Goal: Task Accomplishment & Management: Use online tool/utility

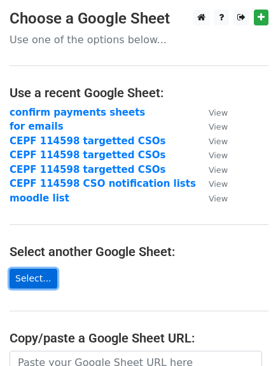
click at [25, 276] on link "Select..." at bounding box center [34, 279] width 48 height 20
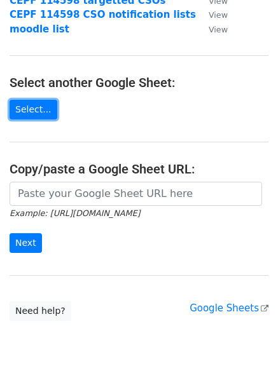
scroll to position [191, 0]
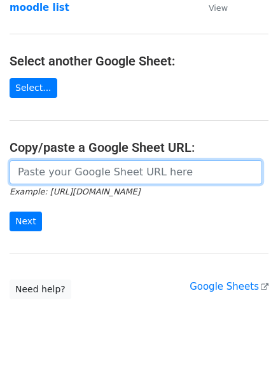
click at [57, 170] on input "url" at bounding box center [136, 172] width 252 height 24
paste input "https://docs.google.com/spreadsheets/d/1jaGqqiY4sJdS6X70djp0WKIxM44DO7onnoDaw9D…"
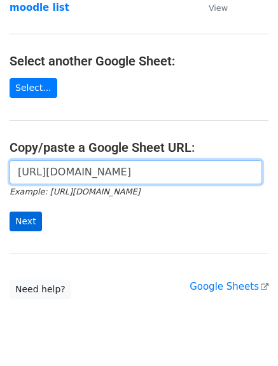
type input "https://docs.google.com/spreadsheets/d/1jaGqqiY4sJdS6X70djp0WKIxM44DO7onnoDaw9D…"
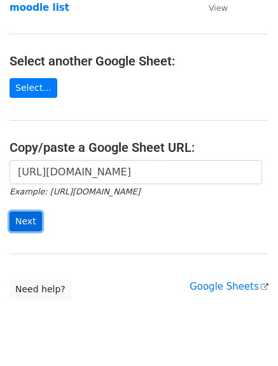
scroll to position [0, 0]
click at [22, 222] on input "Next" at bounding box center [26, 221] width 32 height 20
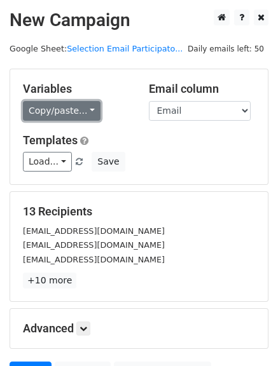
click at [81, 112] on link "Copy/paste..." at bounding box center [61, 111] width 77 height 20
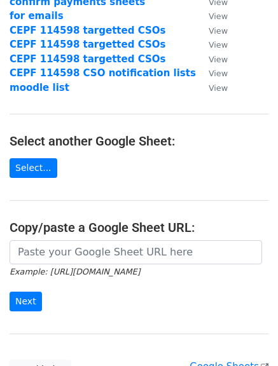
scroll to position [127, 0]
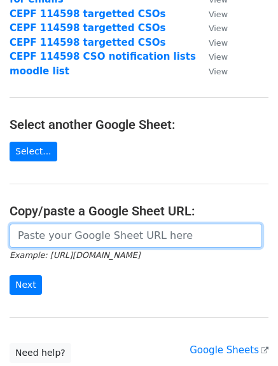
click at [76, 236] on input "url" at bounding box center [136, 236] width 252 height 24
paste input "https://docs.google.com/spreadsheets/d/1jaGqqiY4sJdS6X70djp0WKIxM44DO7onnoDaw9D…"
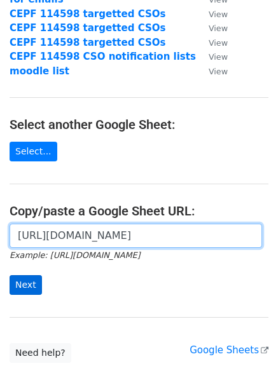
type input "https://docs.google.com/spreadsheets/d/1jaGqqiY4sJdS6X70djp0WKIxM44DO7onnoDaw9D…"
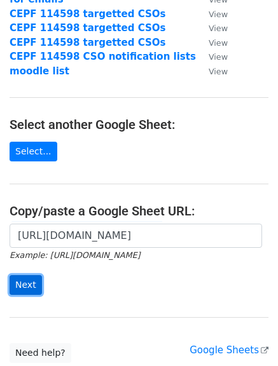
scroll to position [0, 0]
click at [22, 282] on input "Next" at bounding box center [26, 285] width 32 height 20
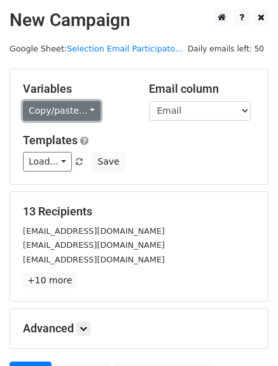
click at [88, 110] on link "Copy/paste..." at bounding box center [61, 111] width 77 height 20
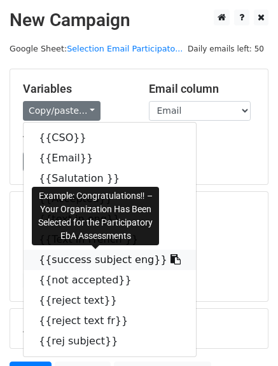
click at [115, 262] on link "{{success subject eng}}" at bounding box center [109, 260] width 172 height 20
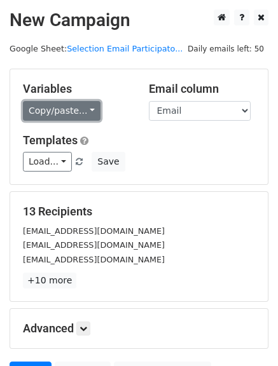
click at [84, 112] on link "Copy/paste..." at bounding box center [61, 111] width 77 height 20
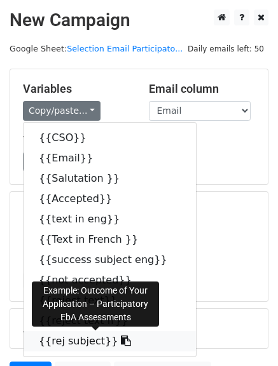
click at [121, 342] on icon at bounding box center [126, 340] width 10 height 10
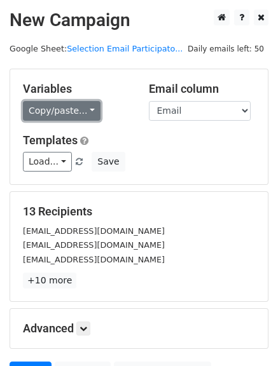
click at [83, 115] on link "Copy/paste..." at bounding box center [61, 111] width 77 height 20
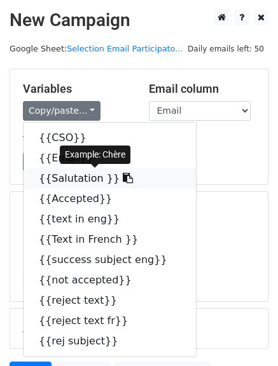
click at [123, 178] on icon at bounding box center [128, 178] width 10 height 10
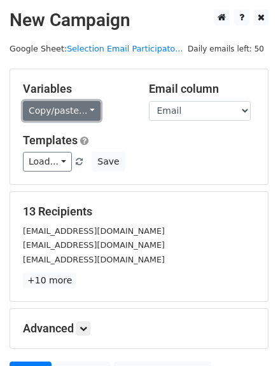
click at [83, 114] on link "Copy/paste..." at bounding box center [61, 111] width 77 height 20
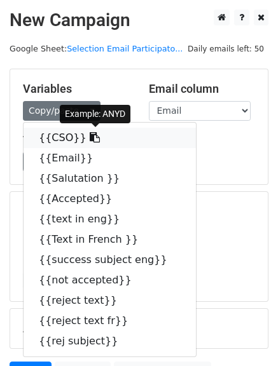
click at [90, 138] on icon at bounding box center [95, 137] width 10 height 10
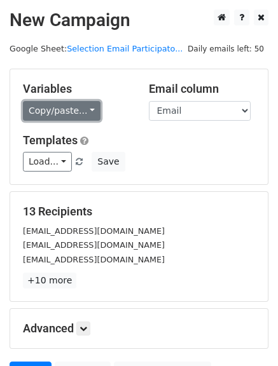
click at [85, 116] on link "Copy/paste..." at bounding box center [61, 111] width 77 height 20
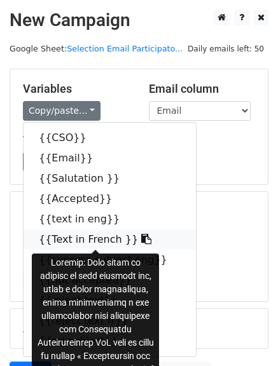
click at [141, 240] on icon at bounding box center [146, 239] width 10 height 10
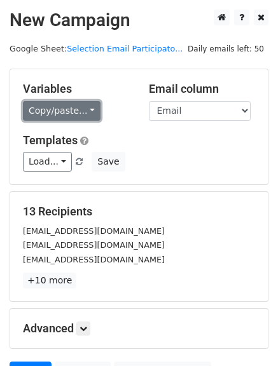
click at [84, 113] on link "Copy/paste..." at bounding box center [61, 111] width 77 height 20
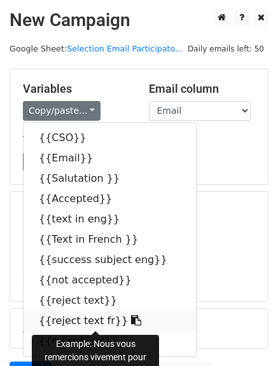
click at [131, 318] on icon at bounding box center [136, 320] width 10 height 10
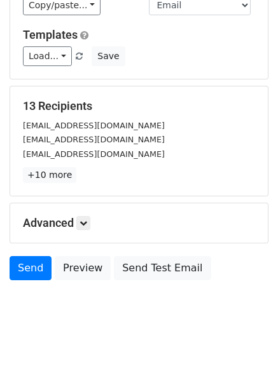
scroll to position [127, 0]
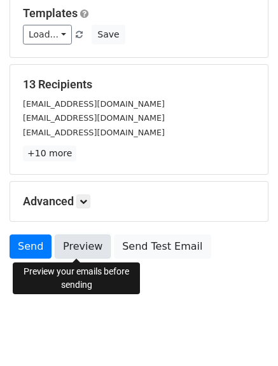
click at [76, 245] on link "Preview" at bounding box center [83, 246] width 56 height 24
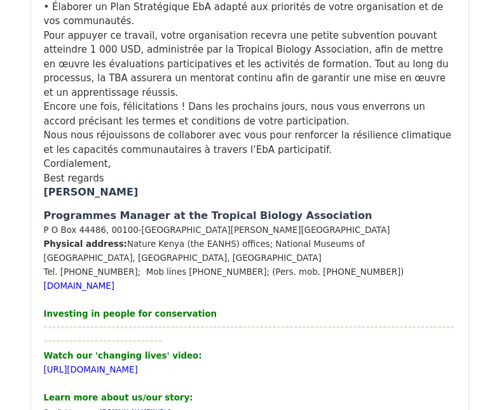
scroll to position [13468, 0]
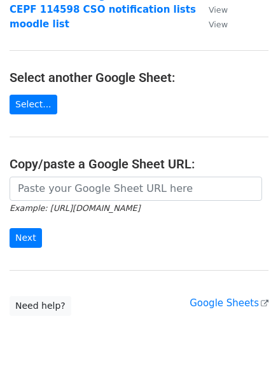
scroll to position [191, 0]
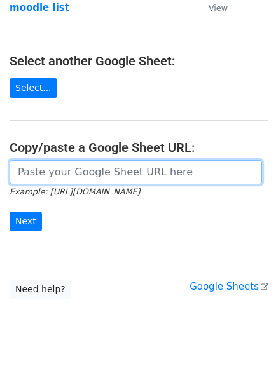
click at [64, 172] on input "url" at bounding box center [136, 172] width 252 height 24
paste input "[URL][DOMAIN_NAME]"
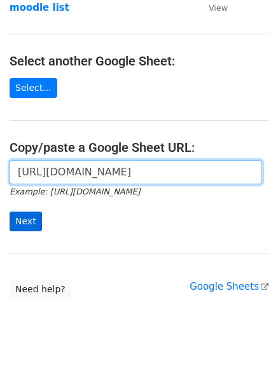
type input "[URL][DOMAIN_NAME]"
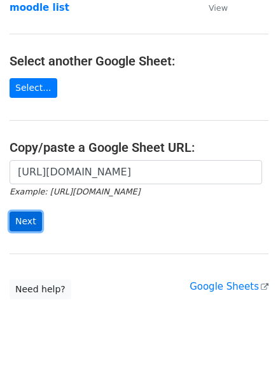
scroll to position [0, 0]
click at [34, 222] on input "Next" at bounding box center [26, 221] width 32 height 20
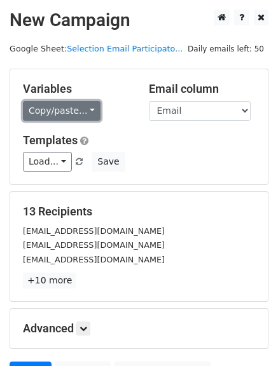
click at [83, 116] on link "Copy/paste..." at bounding box center [61, 111] width 77 height 20
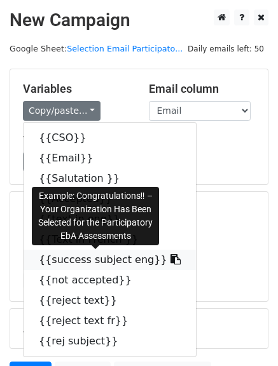
click at [86, 259] on link "{{success subject eng}}" at bounding box center [109, 260] width 172 height 20
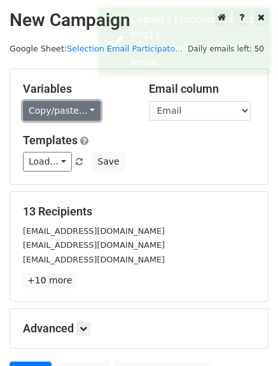
click at [72, 109] on link "Copy/paste..." at bounding box center [61, 111] width 77 height 20
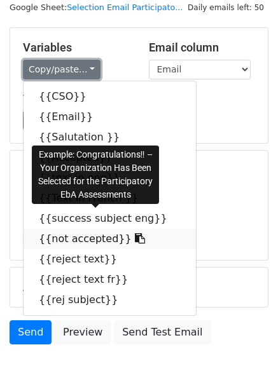
scroll to position [64, 0]
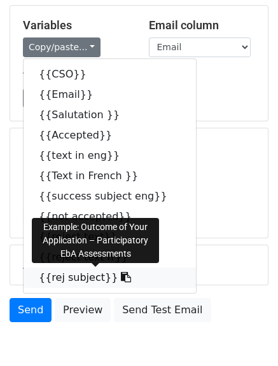
click at [121, 278] on icon at bounding box center [126, 277] width 10 height 10
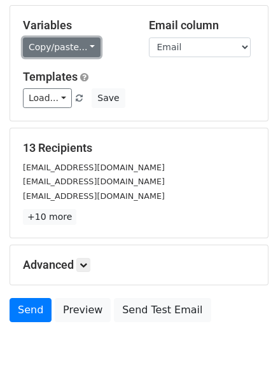
click at [83, 46] on link "Copy/paste..." at bounding box center [61, 47] width 77 height 20
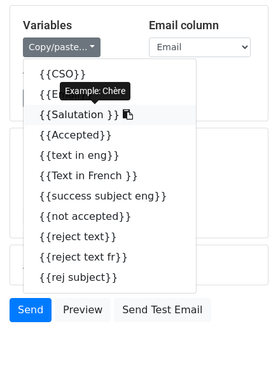
click at [123, 115] on icon at bounding box center [128, 114] width 10 height 10
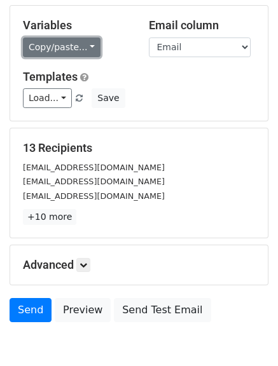
click at [84, 48] on link "Copy/paste..." at bounding box center [61, 47] width 77 height 20
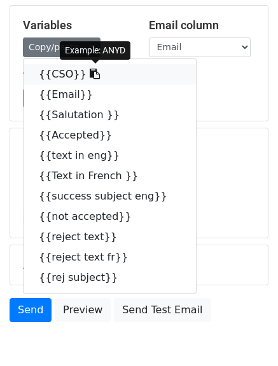
drag, startPoint x: 81, startPoint y: 76, endPoint x: 51, endPoint y: 83, distance: 30.8
click at [90, 76] on icon at bounding box center [95, 74] width 10 height 10
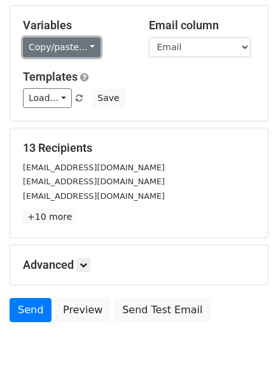
click at [85, 50] on link "Copy/paste..." at bounding box center [61, 47] width 77 height 20
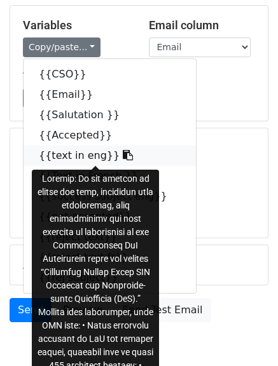
click at [123, 154] on icon at bounding box center [128, 155] width 10 height 10
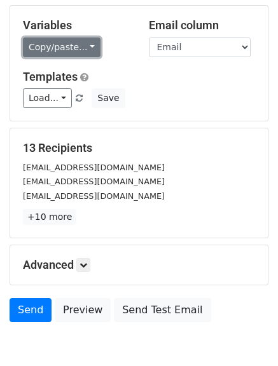
click at [81, 46] on link "Copy/paste..." at bounding box center [61, 47] width 77 height 20
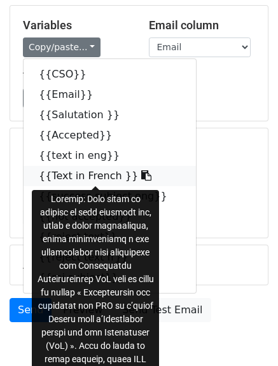
click at [141, 172] on icon at bounding box center [146, 175] width 10 height 10
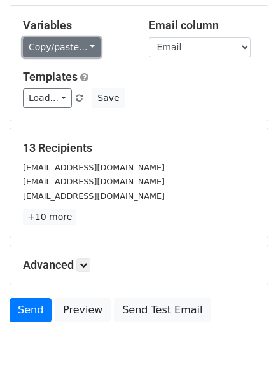
click at [84, 42] on link "Copy/paste..." at bounding box center [61, 47] width 77 height 20
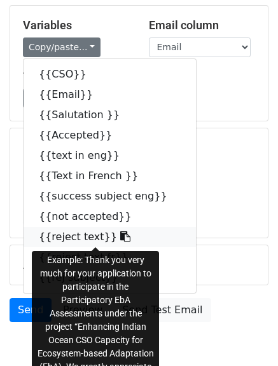
click at [120, 234] on icon at bounding box center [125, 236] width 10 height 10
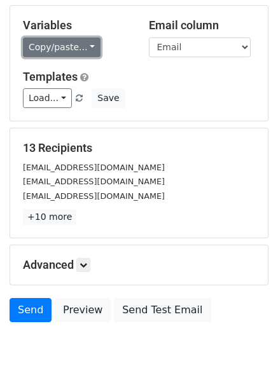
click at [85, 49] on link "Copy/paste..." at bounding box center [61, 47] width 77 height 20
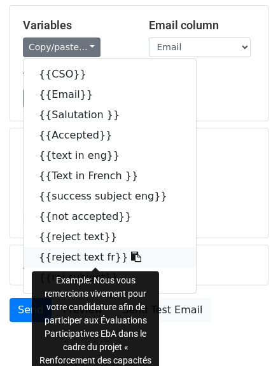
click at [131, 257] on icon at bounding box center [136, 256] width 10 height 10
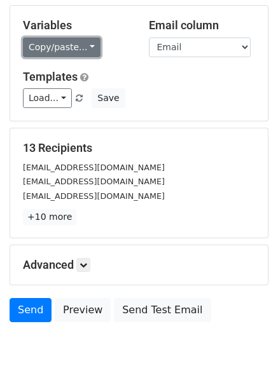
click at [84, 49] on link "Copy/paste..." at bounding box center [61, 47] width 77 height 20
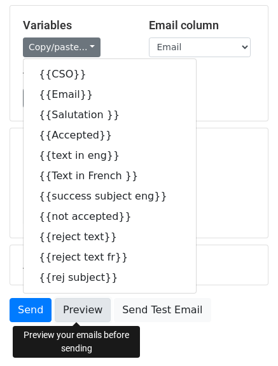
click at [77, 310] on link "Preview" at bounding box center [83, 310] width 56 height 24
click at [80, 311] on link "Preview" at bounding box center [83, 310] width 56 height 24
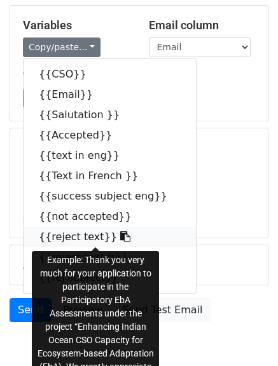
click at [120, 238] on icon at bounding box center [125, 236] width 10 height 10
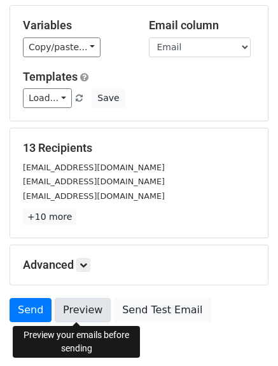
click at [77, 305] on link "Preview" at bounding box center [83, 310] width 56 height 24
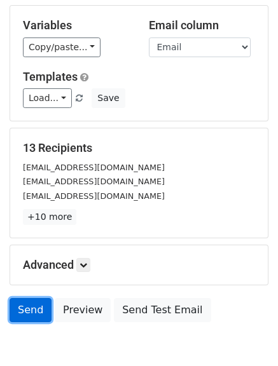
click at [27, 309] on link "Send" at bounding box center [31, 310] width 42 height 24
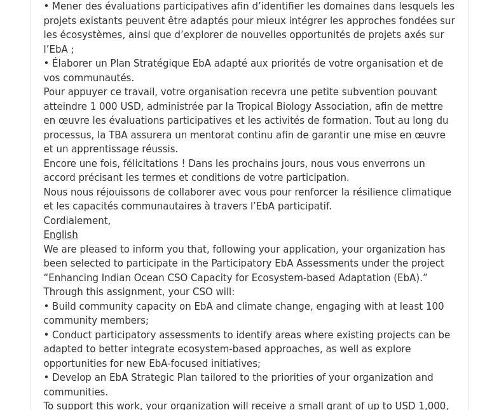
scroll to position [16957, 0]
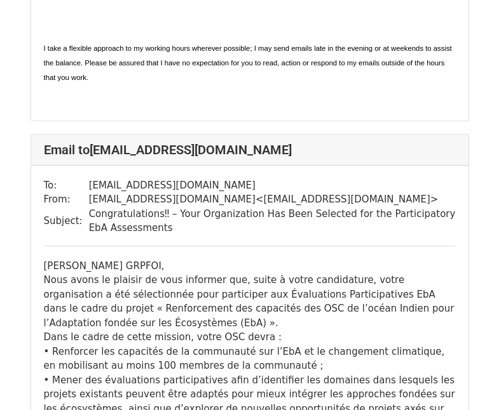
scroll to position [9590, 0]
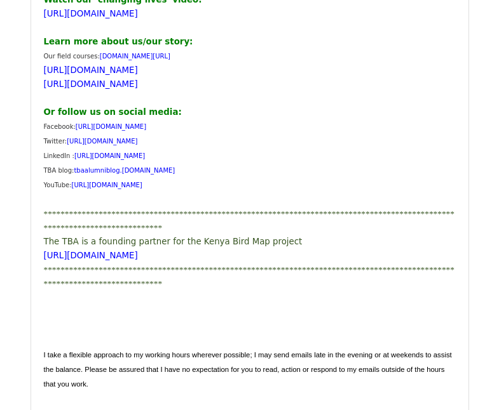
scroll to position [10735, 0]
